Goal: Information Seeking & Learning: Learn about a topic

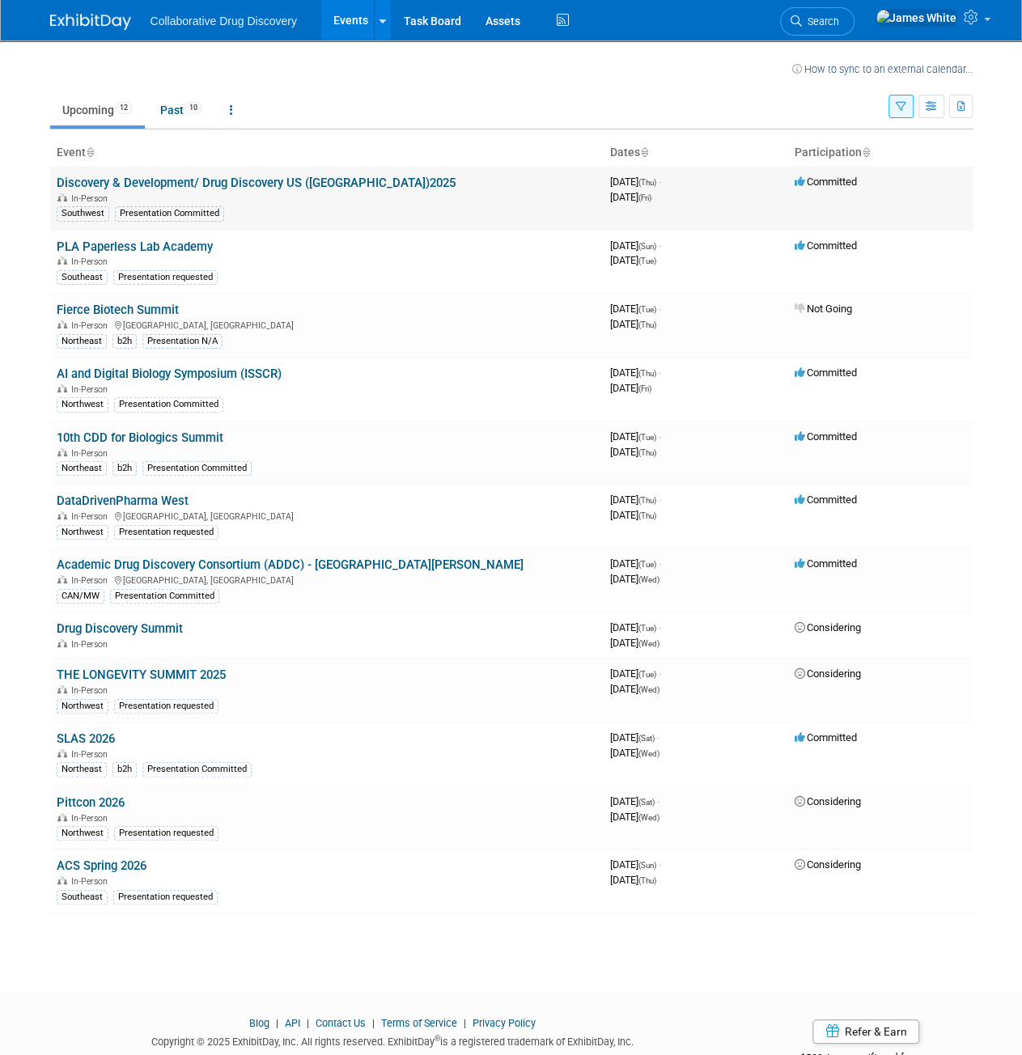
click at [337, 180] on link "Discovery & Development/ Drug Discovery US ([GEOGRAPHIC_DATA])2025" at bounding box center [256, 183] width 399 height 15
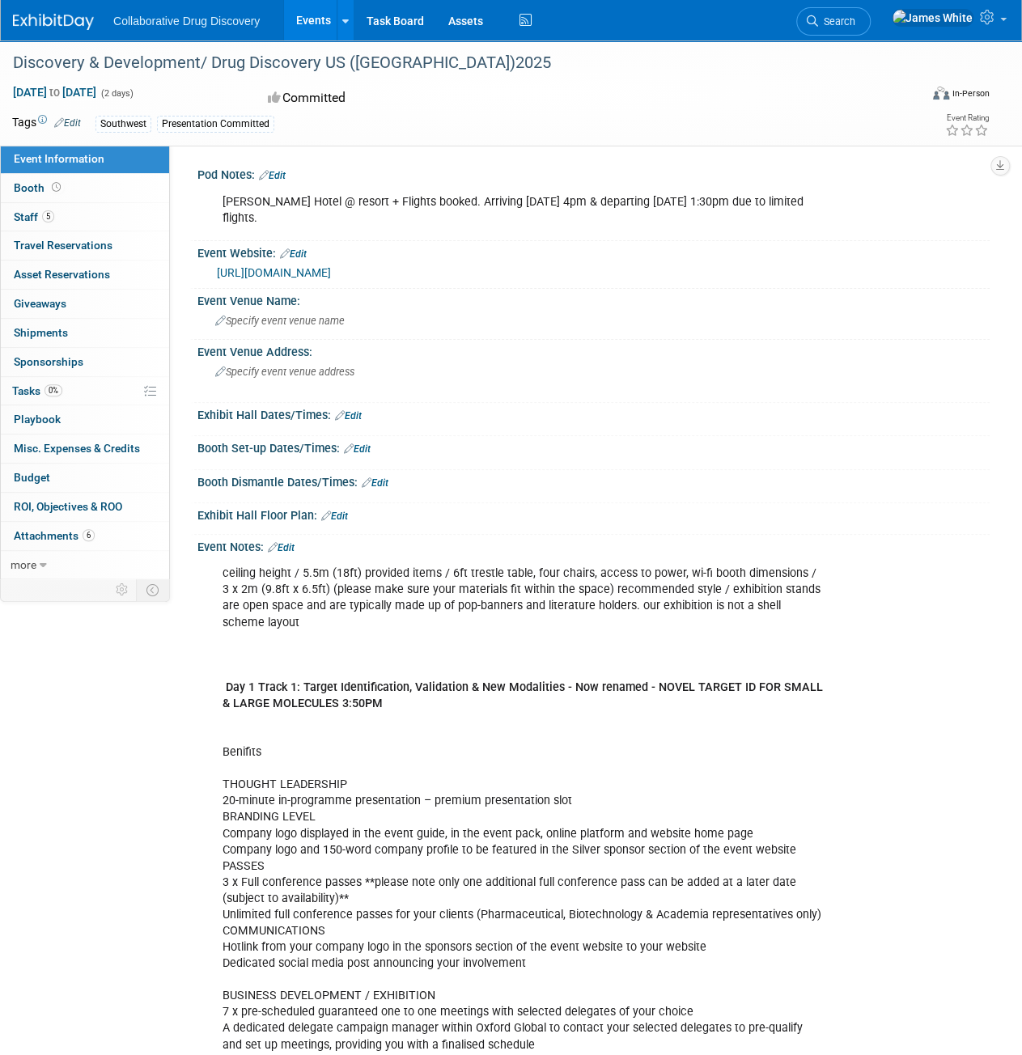
click at [331, 266] on link "[URL][DOMAIN_NAME]" at bounding box center [274, 272] width 114 height 13
